Goal: Ask a question

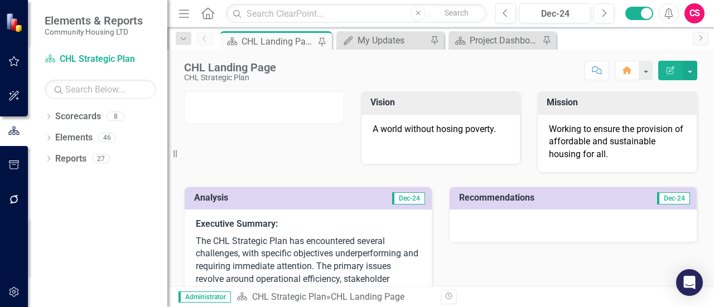
click at [648, 9] on div "CS" at bounding box center [694, 13] width 20 height 20
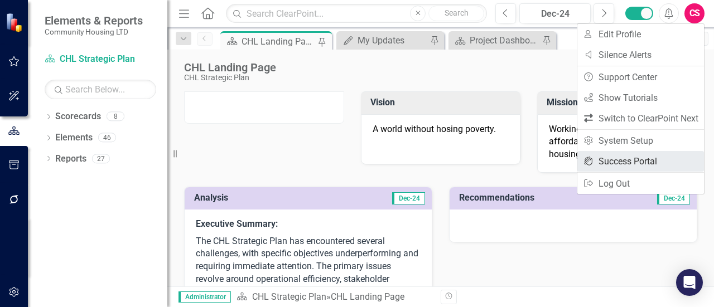
click at [633, 157] on link "icon.portal Success Portal" at bounding box center [640, 161] width 127 height 21
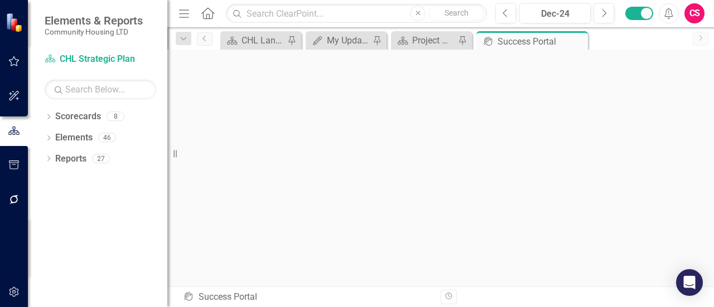
click at [188, 14] on icon "Menu" at bounding box center [184, 13] width 14 height 12
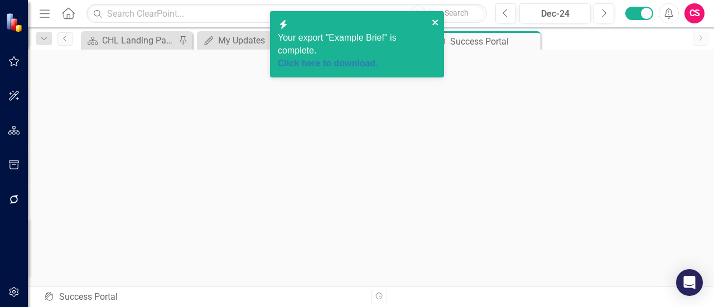
click at [433, 24] on icon "close" at bounding box center [435, 22] width 8 height 9
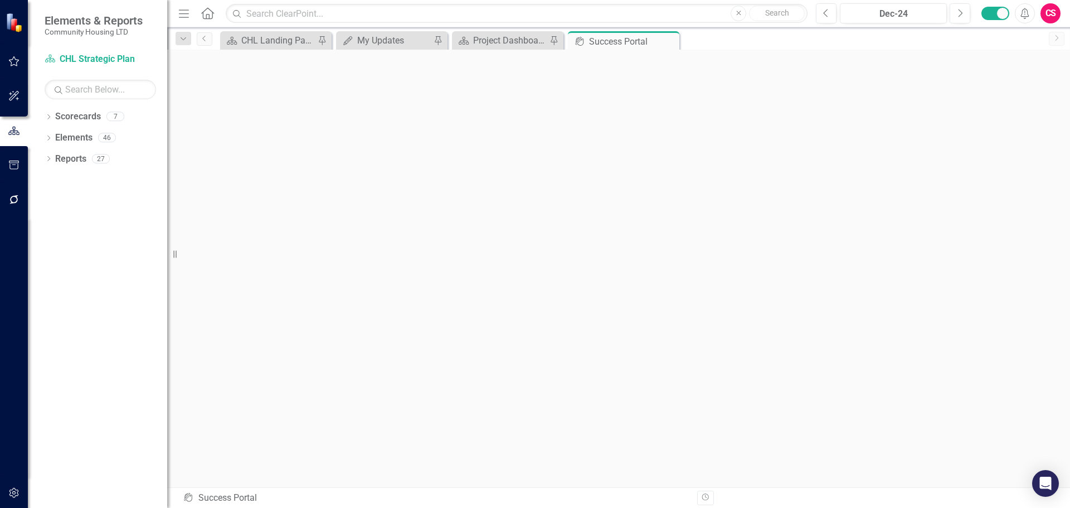
click at [648, 17] on div "CS" at bounding box center [1051, 13] width 20 height 20
click at [648, 14] on div "CS" at bounding box center [1051, 13] width 20 height 20
click at [648, 279] on icon "Open Intercom Messenger" at bounding box center [1046, 483] width 14 height 14
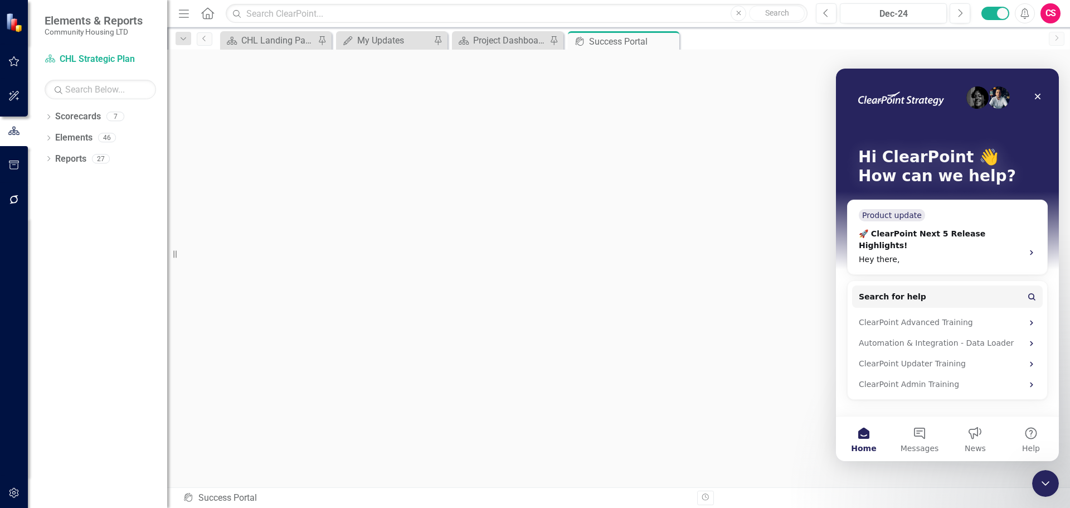
scroll to position [0, 0]
click at [648, 279] on button "Search for help" at bounding box center [947, 296] width 191 height 22
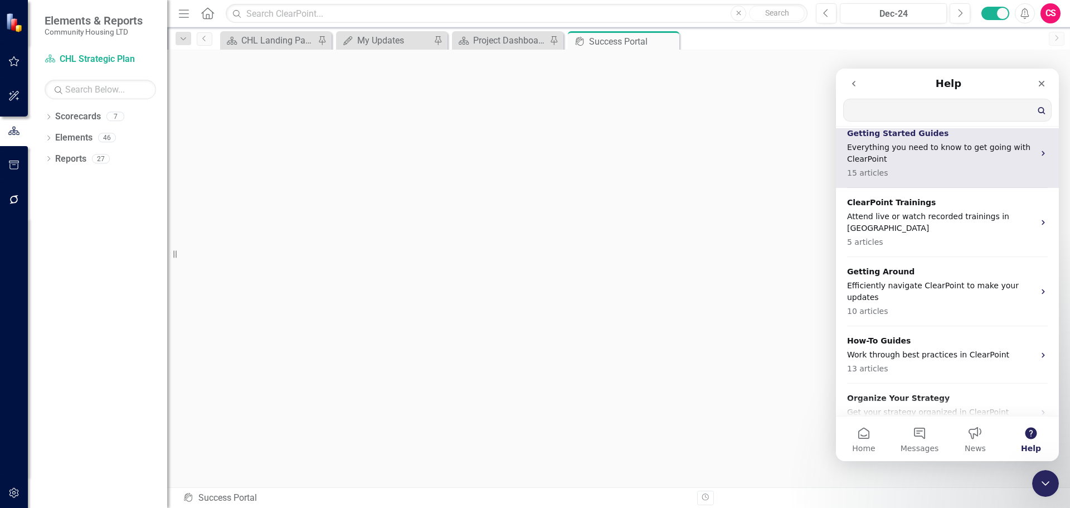
scroll to position [111, 0]
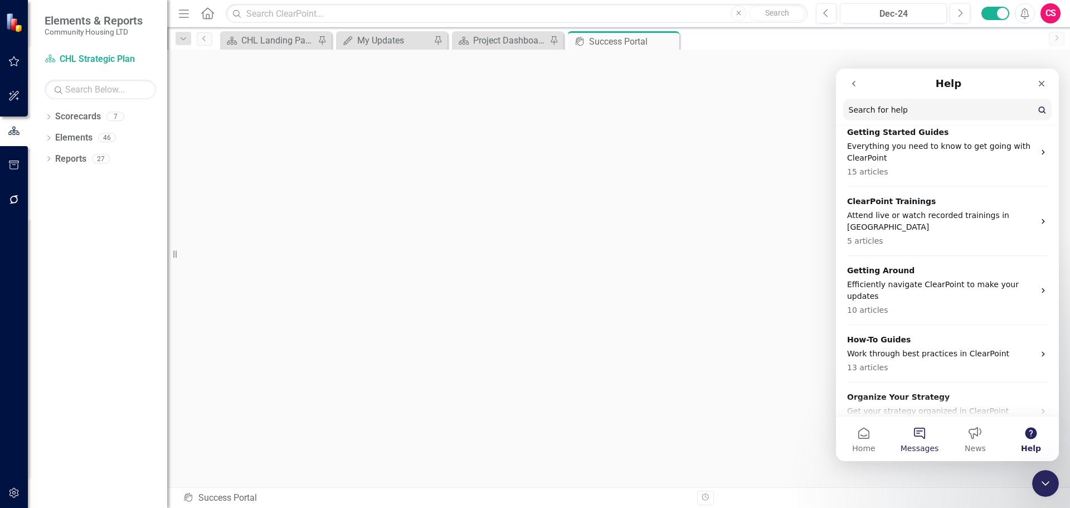
click at [648, 279] on button "Messages" at bounding box center [920, 438] width 56 height 45
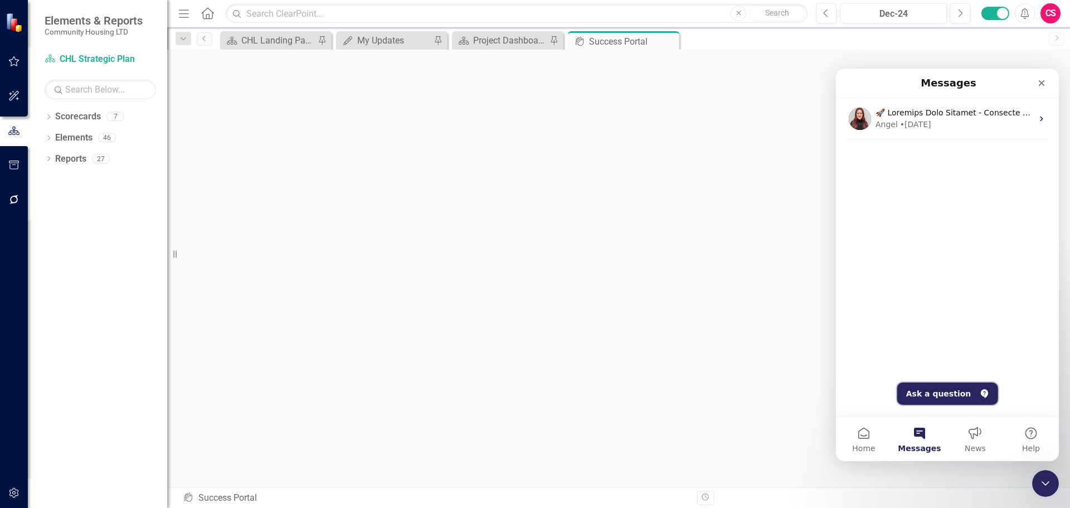
click at [648, 279] on button "Ask a question" at bounding box center [948, 393] width 101 height 22
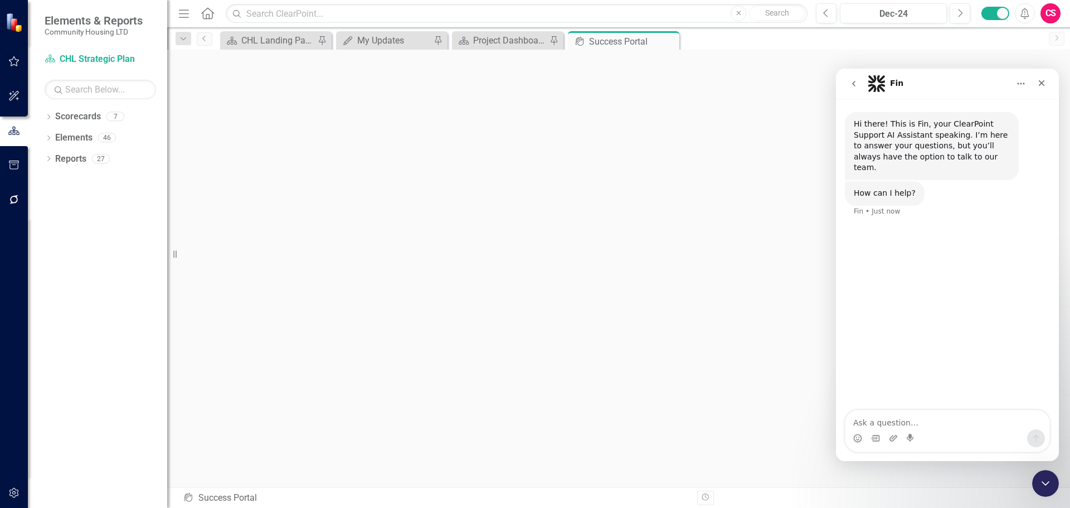
click at [648, 86] on icon "go back" at bounding box center [854, 83] width 9 height 9
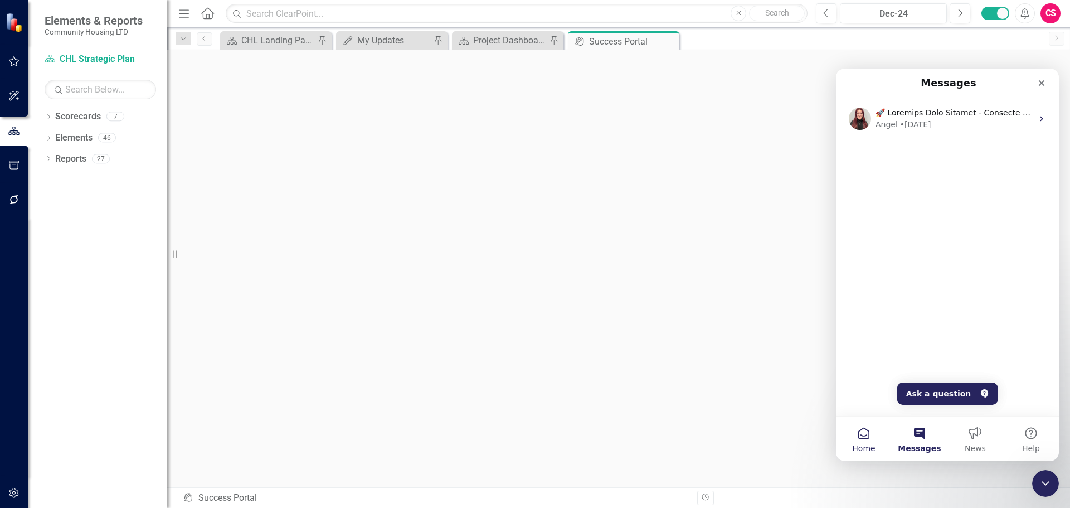
click at [648, 279] on span "Home" at bounding box center [863, 448] width 23 height 8
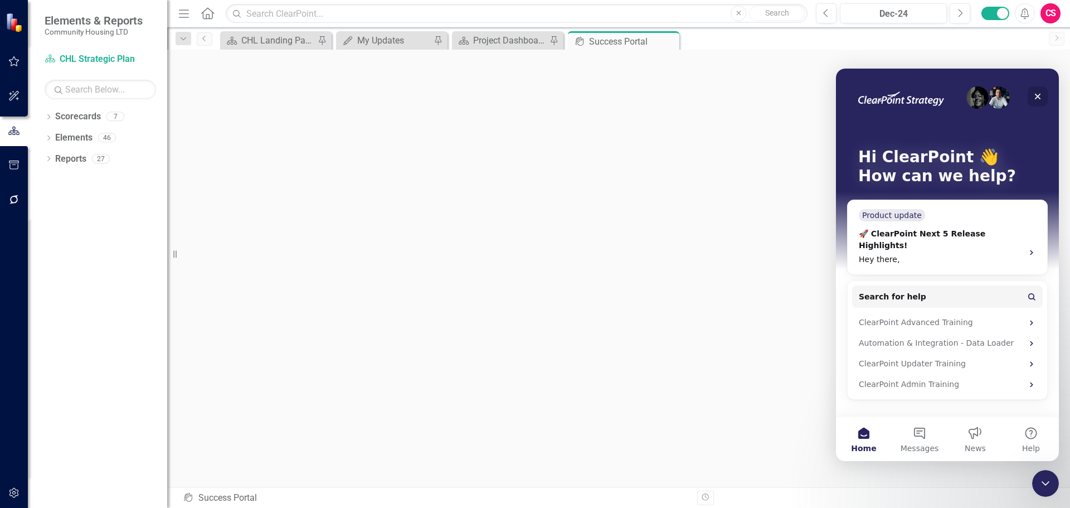
click at [648, 94] on icon "Close" at bounding box center [1038, 97] width 6 height 6
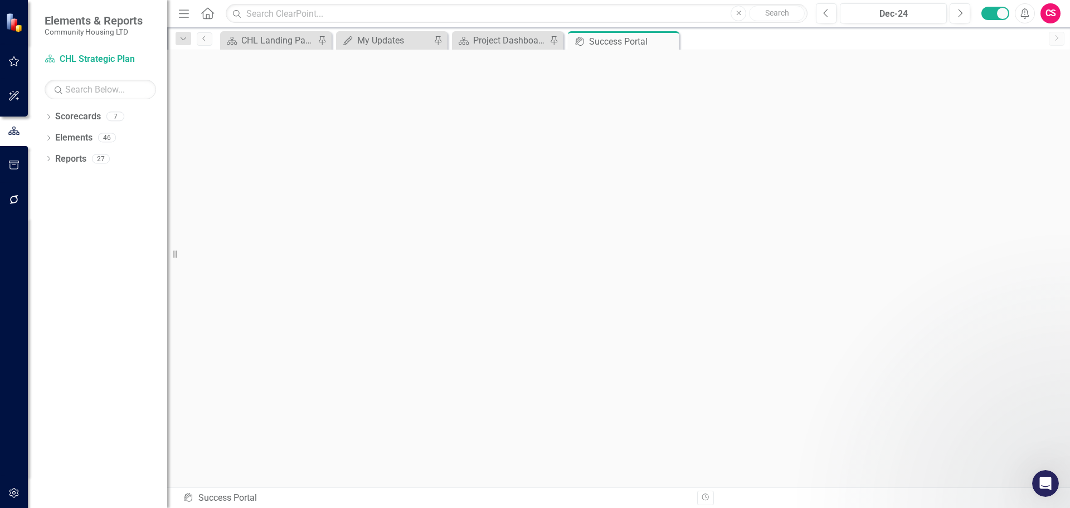
scroll to position [0, 0]
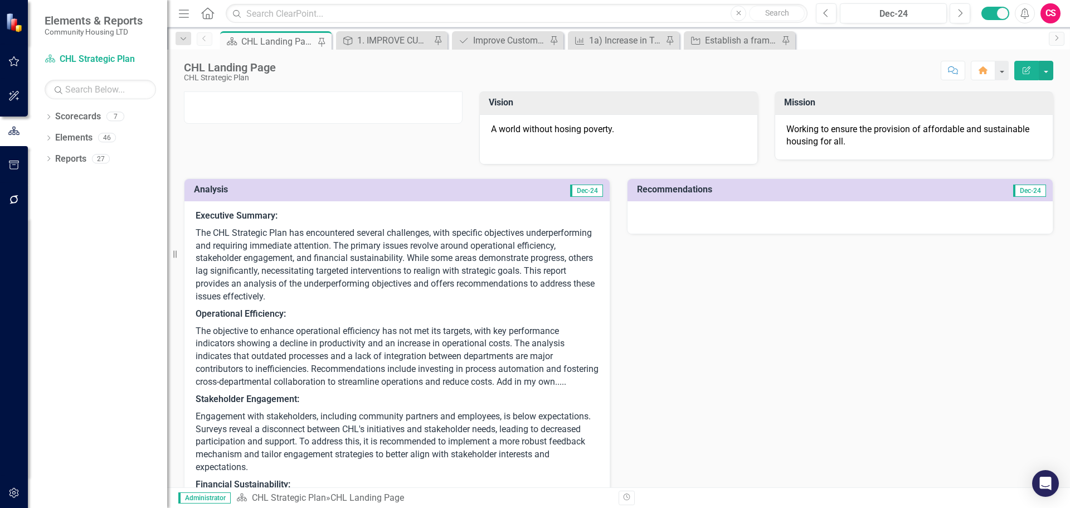
click at [1060, 6] on div "CS" at bounding box center [1051, 13] width 20 height 20
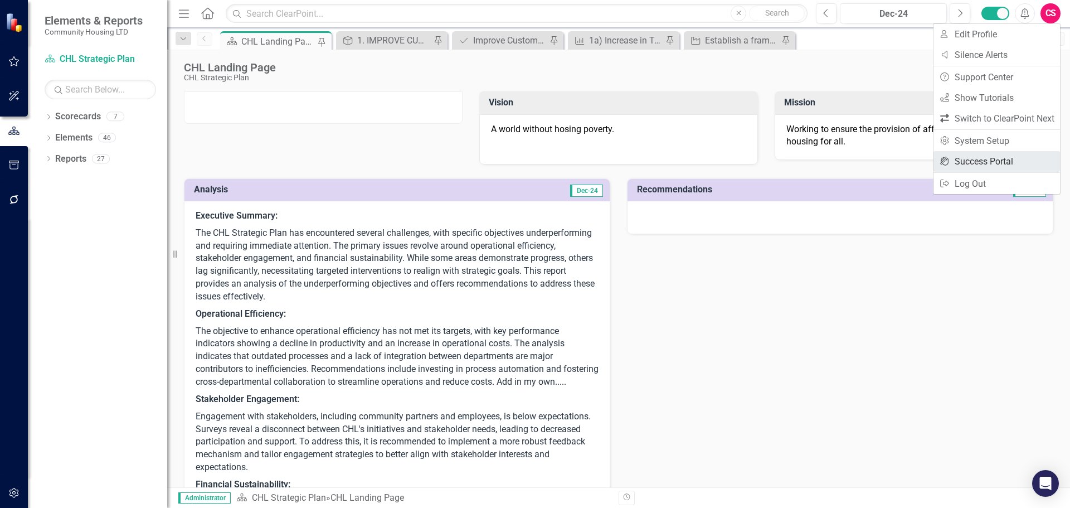
click at [980, 156] on link "icon.portal Success Portal" at bounding box center [997, 161] width 127 height 21
